Goal: Submit feedback/report problem

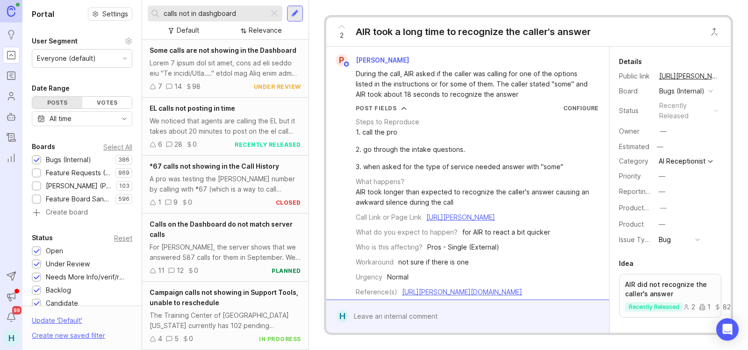
type input "calls not in dashgboard"
click at [178, 60] on div at bounding box center [225, 68] width 151 height 21
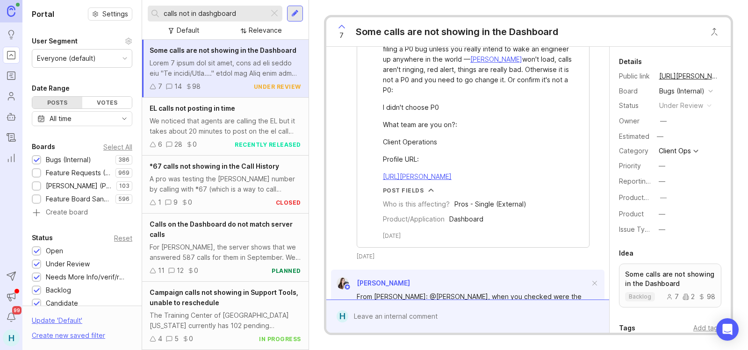
scroll to position [4490, 0]
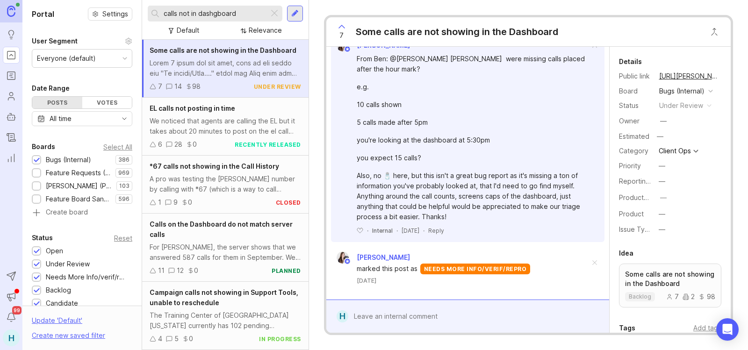
click at [435, 320] on div at bounding box center [474, 317] width 252 height 18
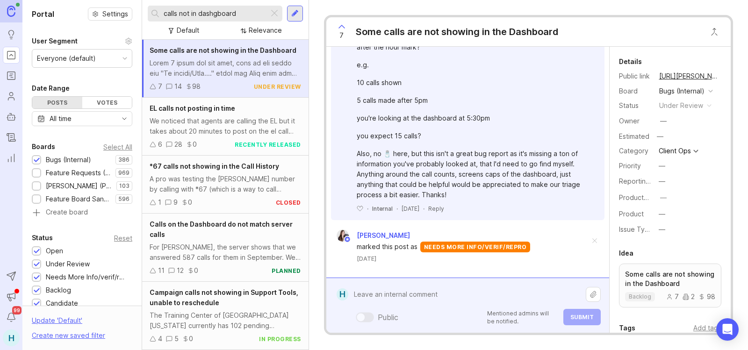
paste textarea "Bay and Beach Landscapes"
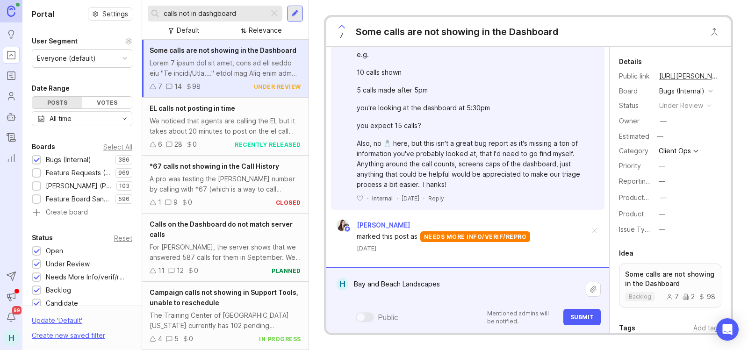
paste textarea "[URL][PERSON_NAME]"
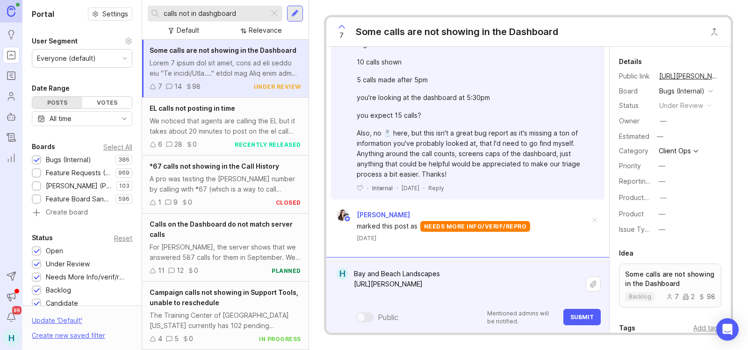
scroll to position [4298, 0]
type textarea "Bay and Beach Landscapes [URL][PERSON_NAME]"
click at [340, 30] on span "7" at bounding box center [341, 35] width 4 height 10
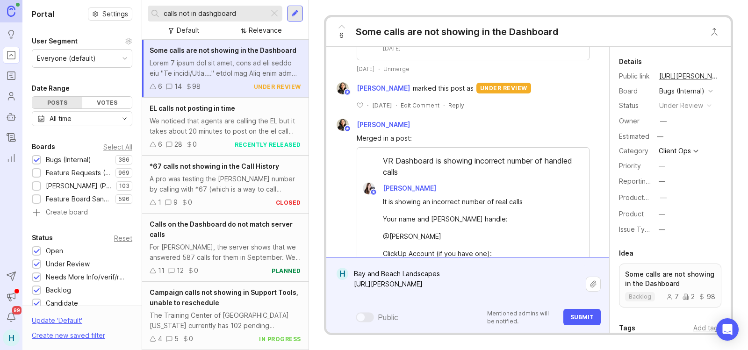
scroll to position [2288, 0]
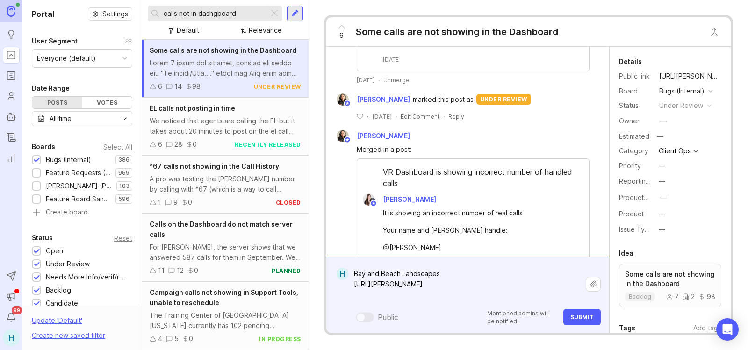
drag, startPoint x: 378, startPoint y: 300, endPoint x: 327, endPoint y: 277, distance: 55.4
click at [327, 277] on form "H Bay and Beach Landscapes [URL][PERSON_NAME] Bay and Beach Landscapes [URL][PE…" at bounding box center [467, 295] width 283 height 76
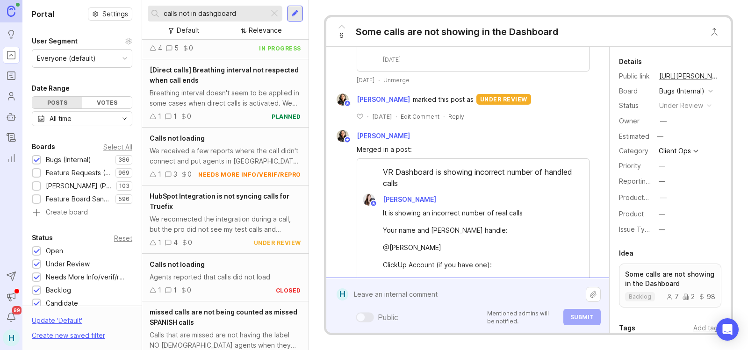
scroll to position [187, 0]
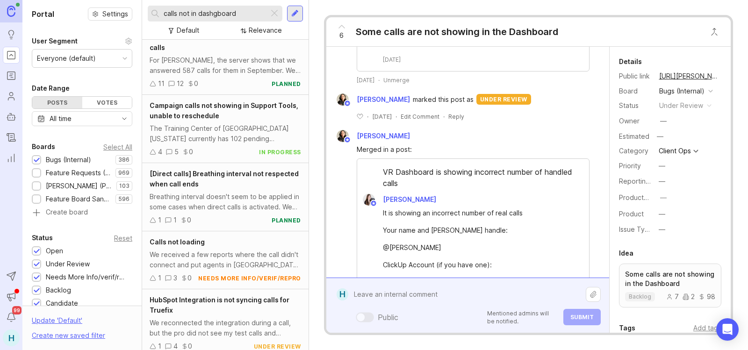
click at [221, 184] on div "[Direct calls] Breathing interval not respected when call ends" at bounding box center [225, 179] width 151 height 21
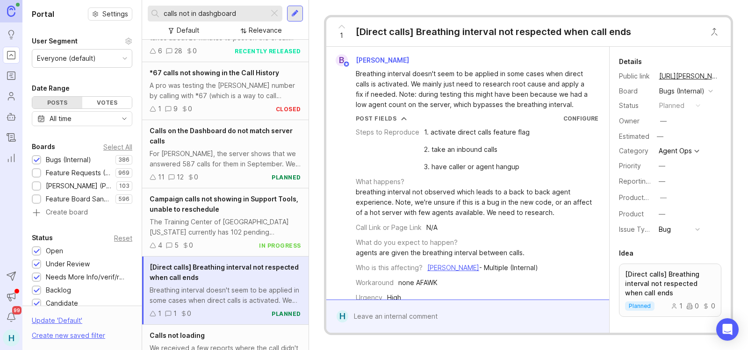
scroll to position [47, 0]
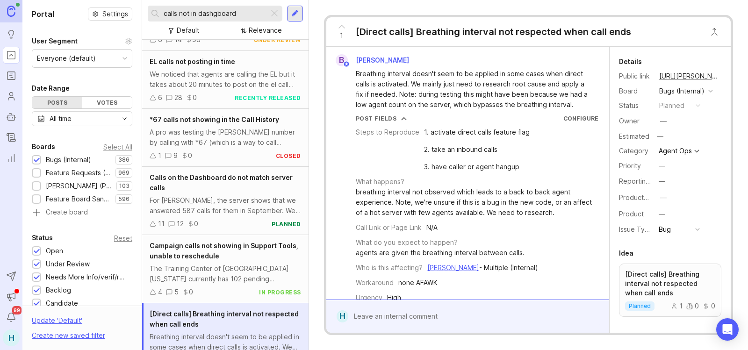
click at [221, 184] on div "Calls on the Dashboard do not match server calls" at bounding box center [225, 182] width 151 height 21
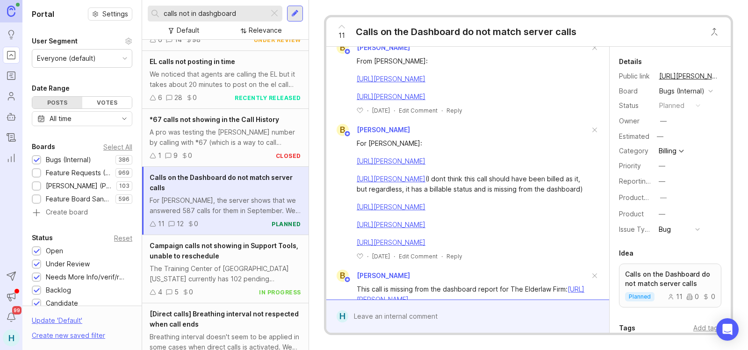
scroll to position [841, 0]
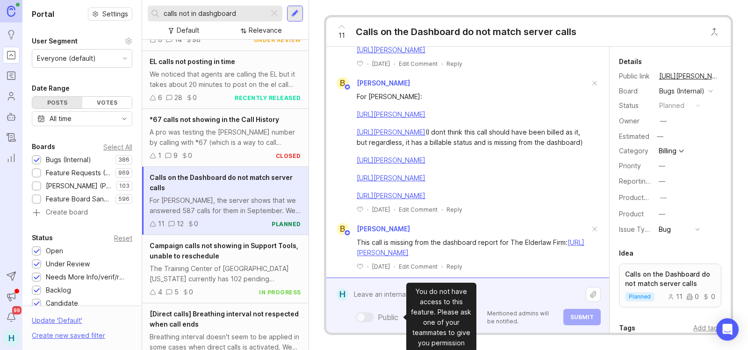
click at [398, 313] on div "Public Mentioned admins will be notified. Submit" at bounding box center [474, 306] width 252 height 40
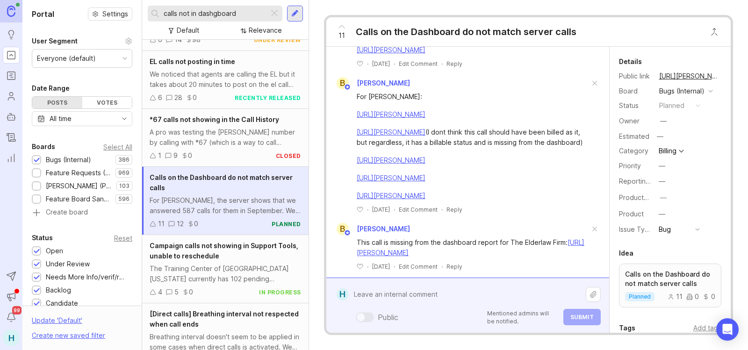
paste textarea "Bay and Beach Landscapes [URL][PERSON_NAME]"
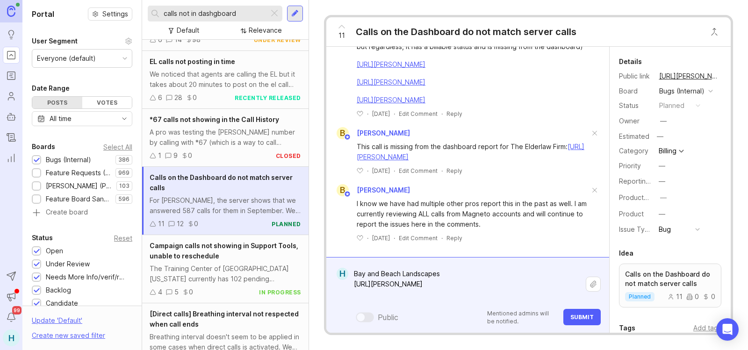
scroll to position [1040, 0]
click at [484, 287] on textarea "Bay and Beach Landscapes [URL][PERSON_NAME]" at bounding box center [466, 284] width 237 height 38
type textarea "Bay and Beach Landscapes [URL][PERSON_NAME]"
click at [582, 323] on button "Submit" at bounding box center [581, 317] width 37 height 16
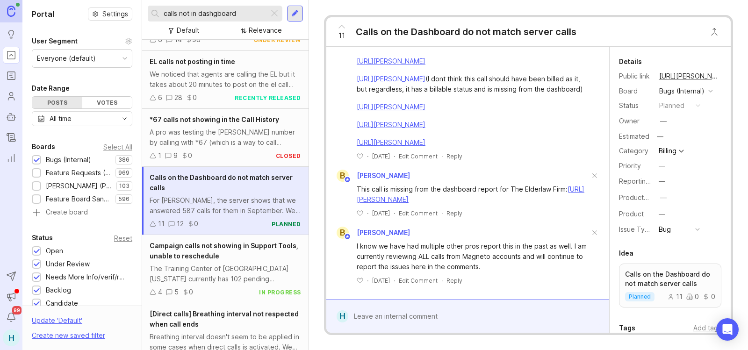
click at [336, 29] on icon at bounding box center [341, 26] width 11 height 11
click at [721, 81] on button "copy icon" at bounding box center [727, 76] width 13 height 13
